Goal: Task Accomplishment & Management: Use online tool/utility

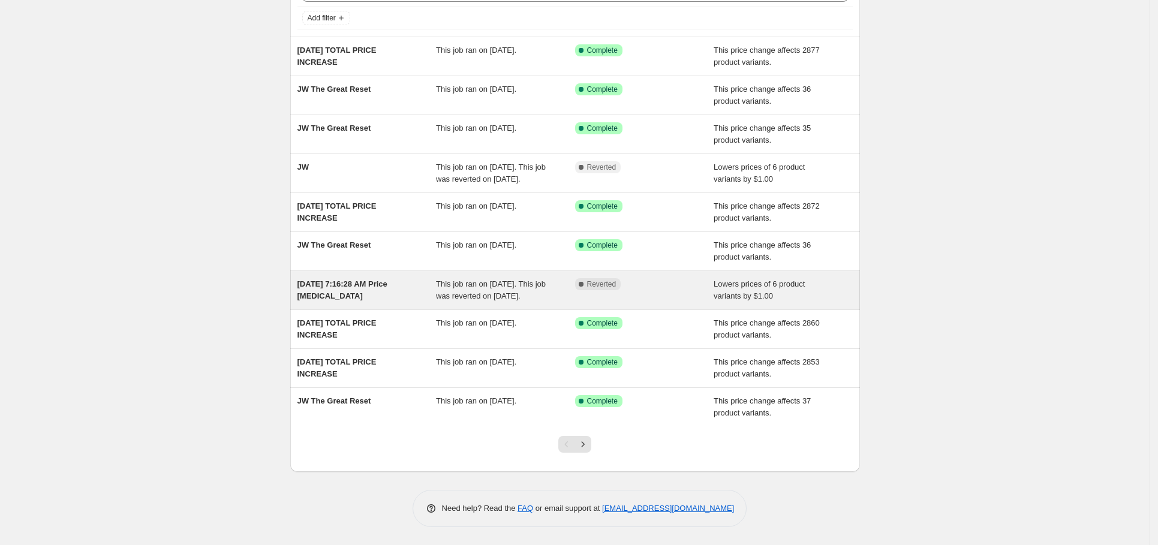
scroll to position [97, 0]
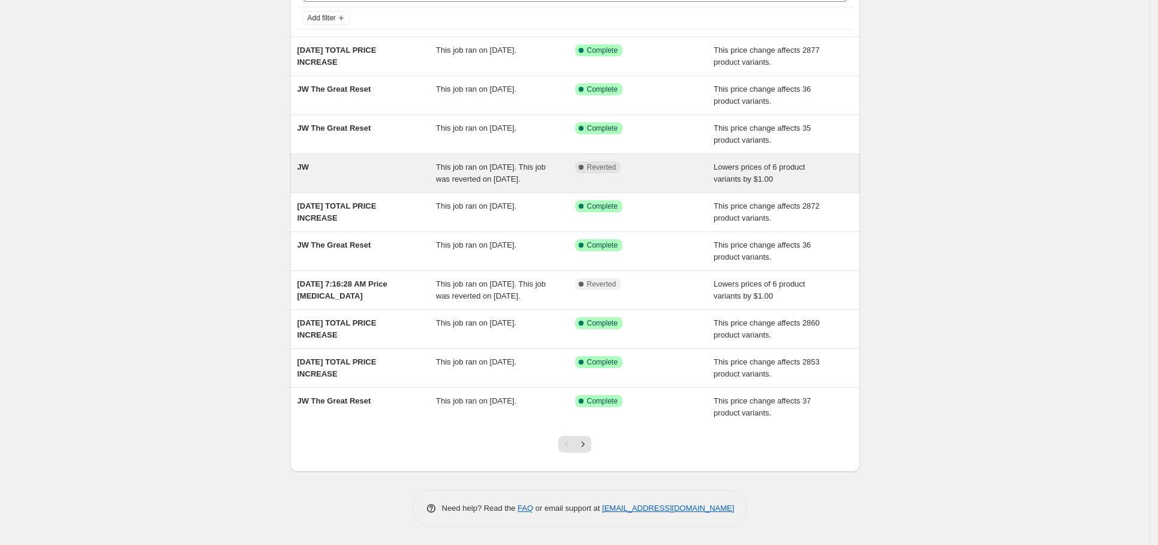
click at [658, 161] on div "Complete Reverted" at bounding box center [644, 173] width 139 height 24
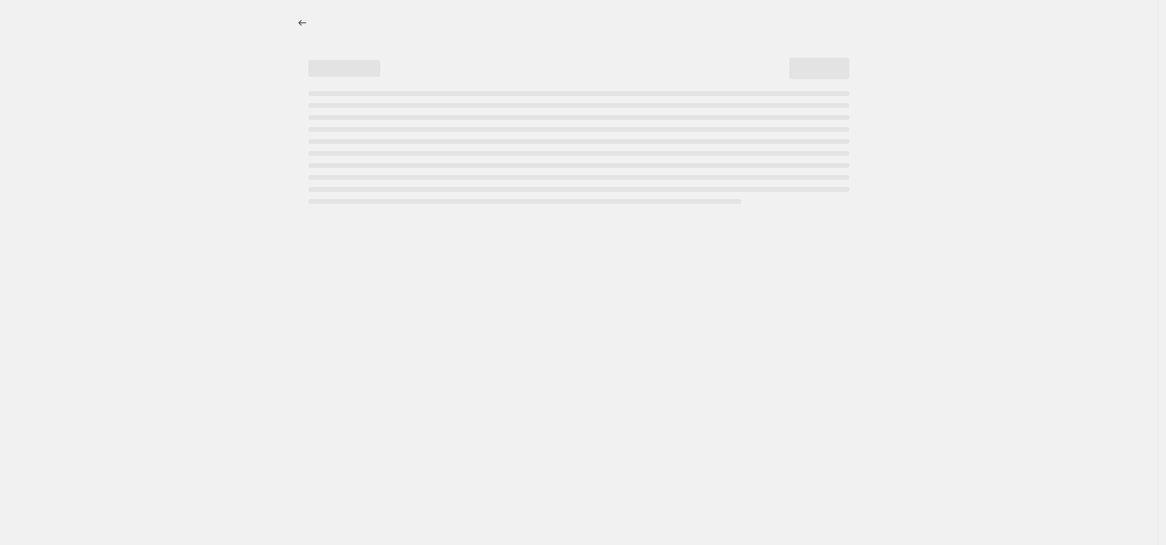
select select "by"
select select "no_change"
select select "collection"
select select "product_type"
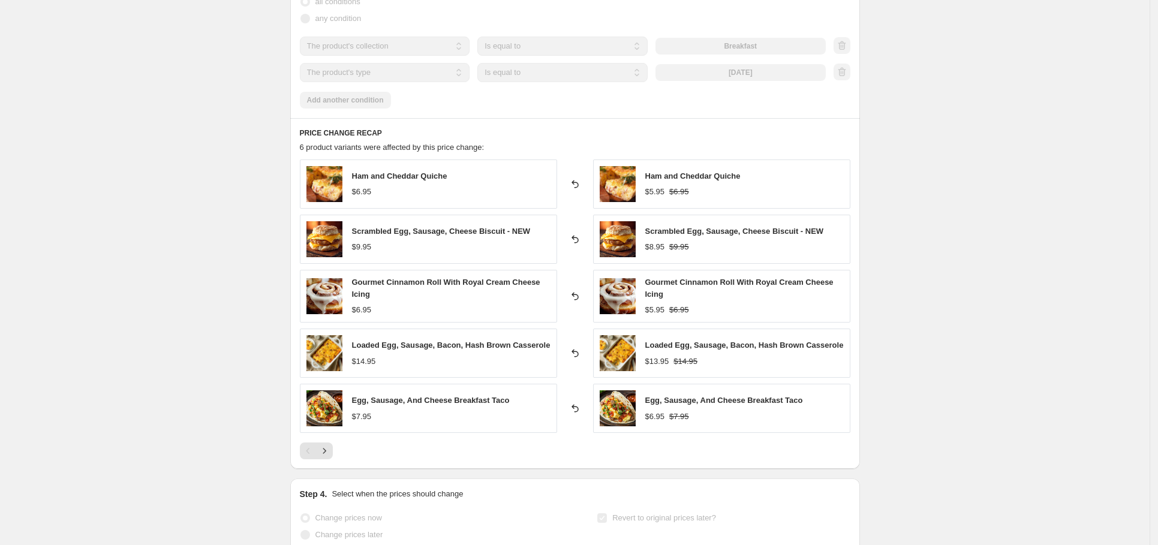
scroll to position [1084, 0]
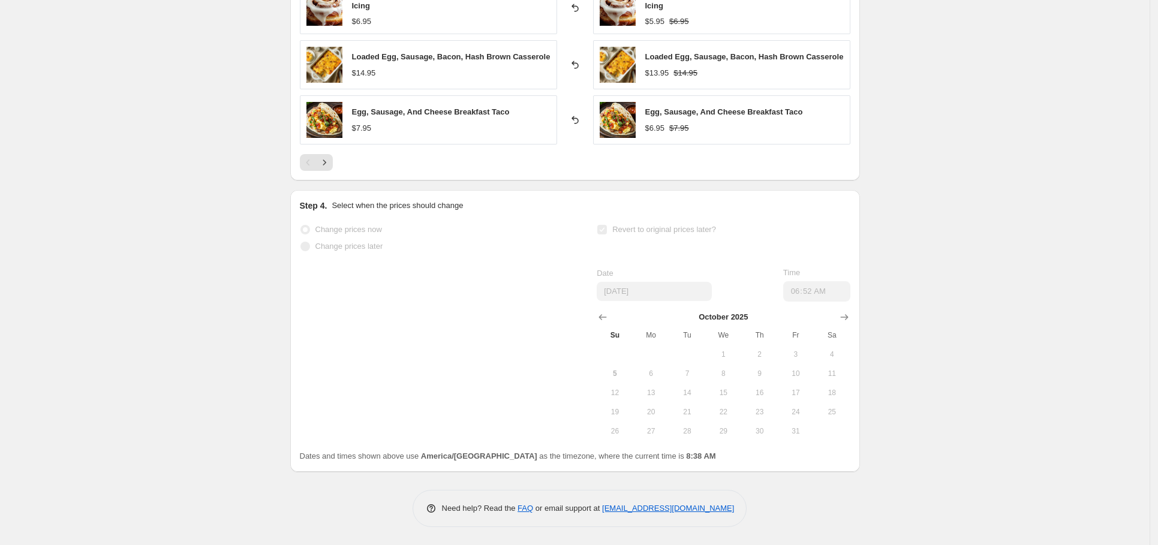
click at [369, 244] on span "Change prices later" at bounding box center [349, 246] width 68 height 9
click at [651, 230] on span "Revert to original prices later?" at bounding box center [664, 229] width 104 height 9
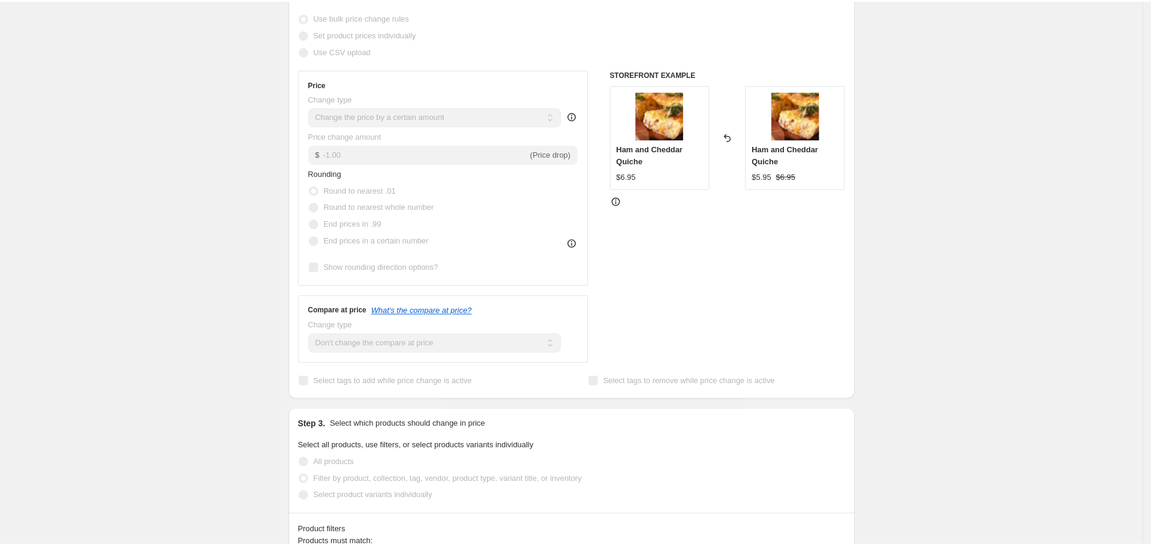
scroll to position [0, 0]
